Goal: Task Accomplishment & Management: Manage account settings

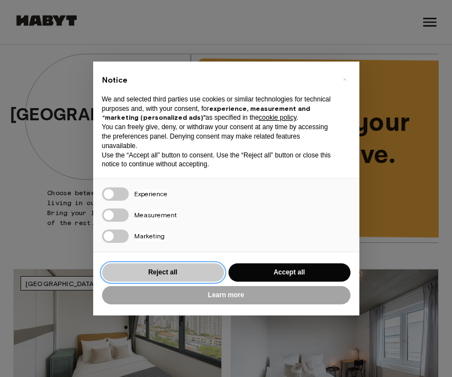
click at [181, 270] on button "Reject all" at bounding box center [163, 273] width 122 height 18
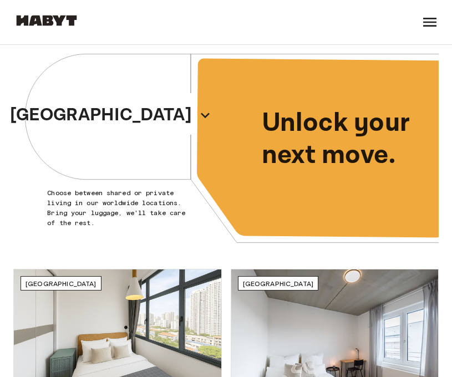
click at [122, 83] on div "[GEOGRAPHIC_DATA]" at bounding box center [119, 115] width 213 height 141
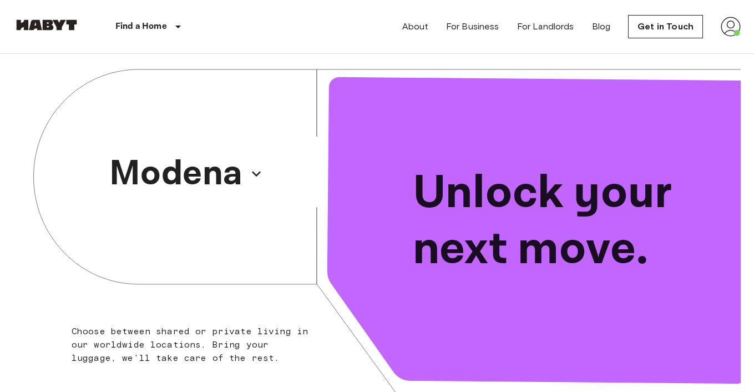
click at [452, 23] on img at bounding box center [731, 27] width 20 height 20
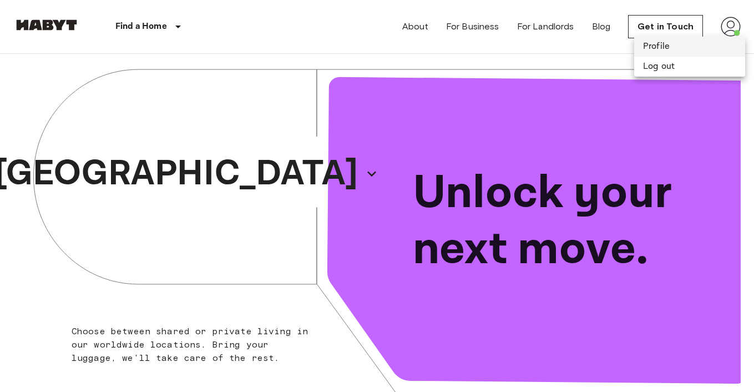
click at [452, 50] on li "Profile" at bounding box center [689, 47] width 111 height 20
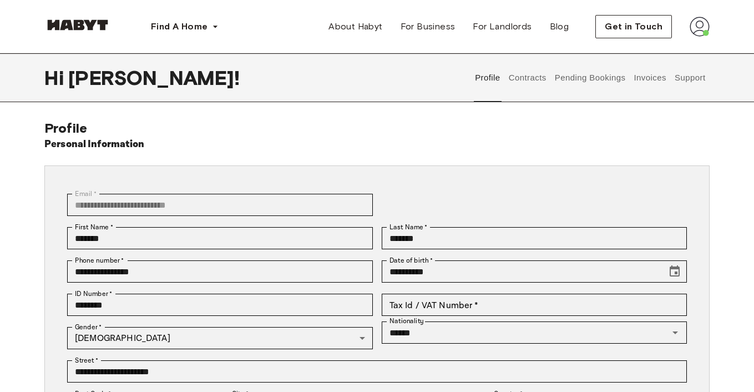
click at [545, 75] on button "Contracts" at bounding box center [527, 77] width 41 height 49
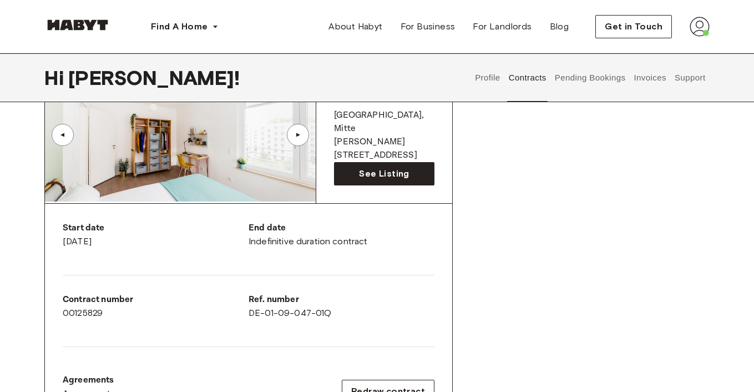
scroll to position [600, 0]
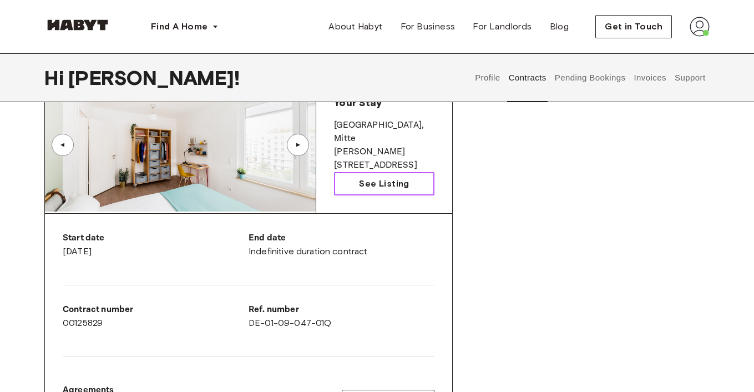
click at [399, 172] on link "See Listing" at bounding box center [384, 183] width 100 height 23
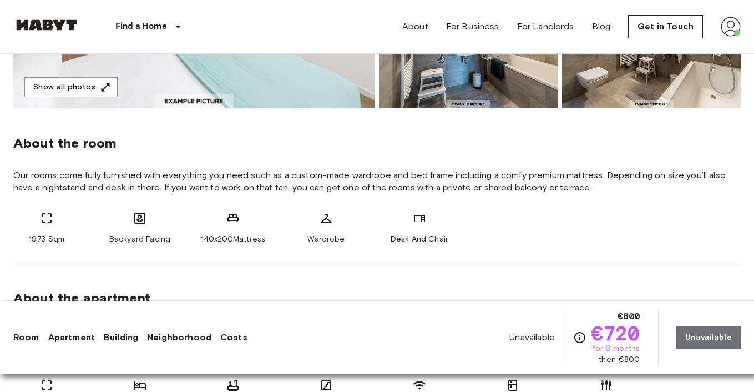
scroll to position [343, 0]
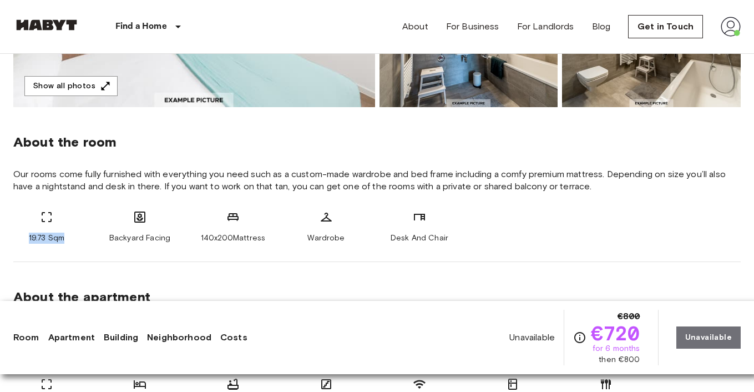
drag, startPoint x: 69, startPoint y: 239, endPoint x: 24, endPoint y: 235, distance: 45.7
click at [23, 234] on div "19.73 Sqm" at bounding box center [46, 226] width 67 height 33
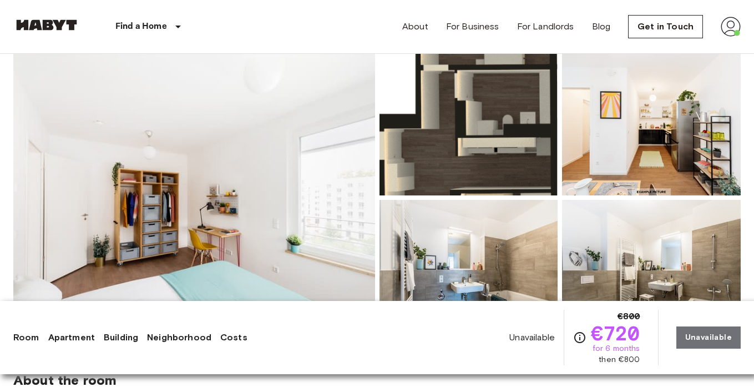
scroll to position [100, 0]
